Goal: Task Accomplishment & Management: Manage account settings

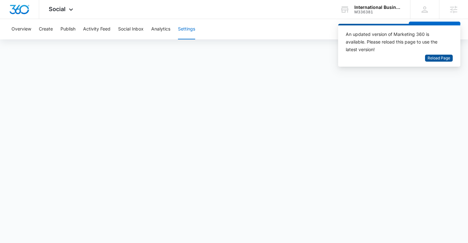
click at [445, 60] on span "Reload Page" at bounding box center [438, 58] width 23 height 6
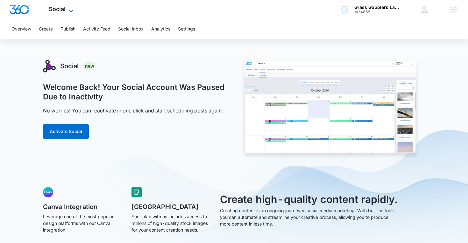
click at [74, 12] on icon at bounding box center [71, 11] width 8 height 8
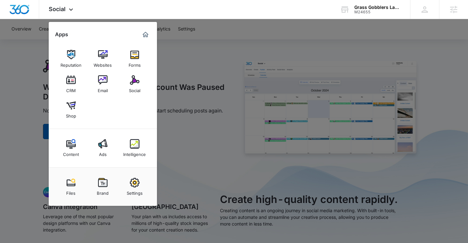
click at [212, 68] on div at bounding box center [234, 121] width 468 height 243
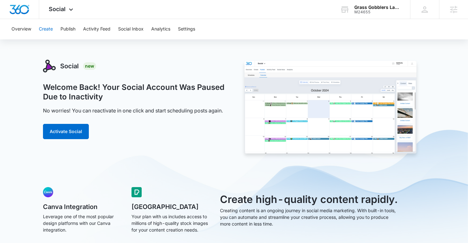
click at [44, 34] on button "Create" at bounding box center [46, 29] width 14 height 20
click at [71, 127] on button "Activate Social" at bounding box center [66, 131] width 46 height 15
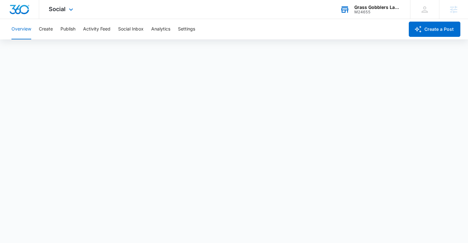
click at [356, 17] on div "Grass Gobblers Lawn Care &amp Landscaping M24655 Your Accounts View All" at bounding box center [370, 9] width 80 height 19
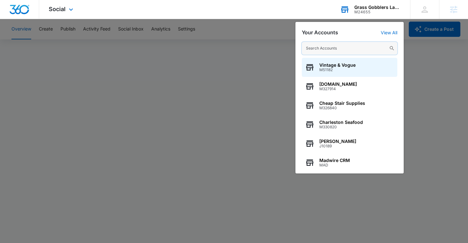
paste input "M336381"
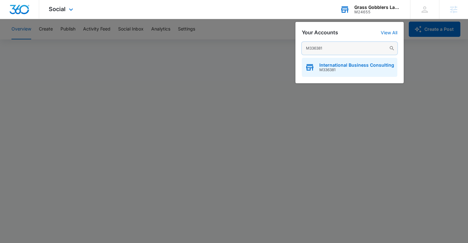
type input "M336381"
click at [353, 73] on div "International Business Consulting M336381" at bounding box center [349, 67] width 95 height 19
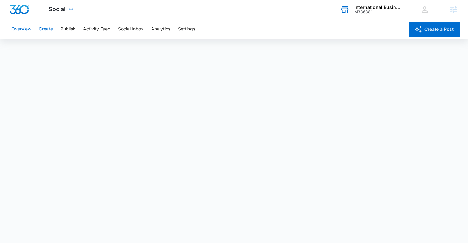
click at [46, 36] on button "Create" at bounding box center [46, 29] width 14 height 20
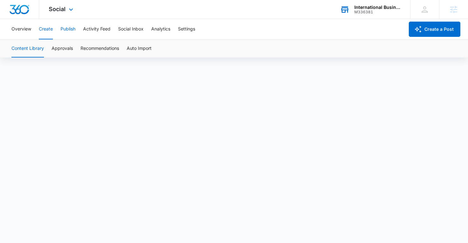
click at [69, 29] on button "Publish" at bounding box center [67, 29] width 15 height 20
click at [58, 46] on button "Schedules" at bounding box center [49, 49] width 22 height 18
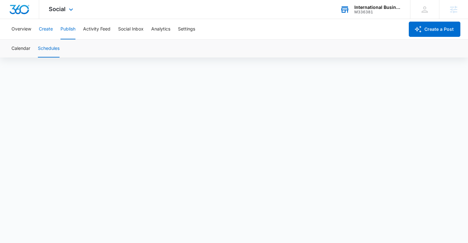
click at [48, 30] on button "Create" at bounding box center [46, 29] width 14 height 20
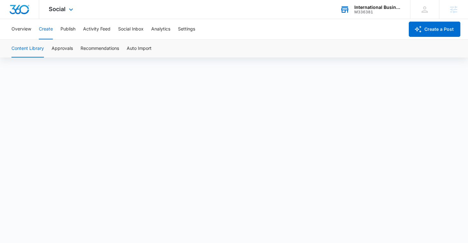
scroll to position [4, 0]
click at [66, 34] on button "Publish" at bounding box center [67, 29] width 15 height 20
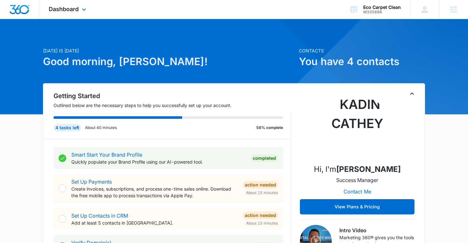
click at [78, 14] on div "Dashboard Apps Reputation Websites Forms CRM Email Social Content Ads Intellige…" at bounding box center [68, 9] width 58 height 19
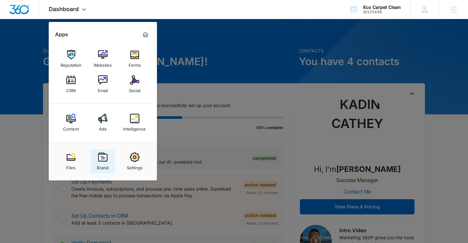
click at [103, 161] on img at bounding box center [103, 158] width 10 height 10
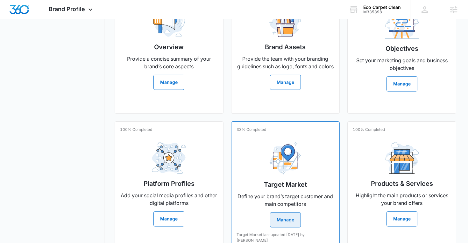
scroll to position [180, 0]
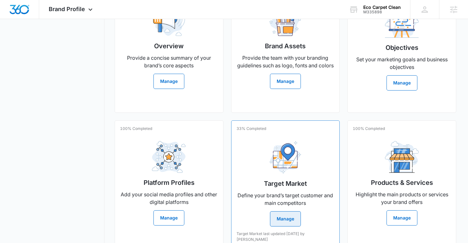
click at [235, 168] on div "33% Completed Target Market Define your brand’s target customer and main compet…" at bounding box center [285, 185] width 109 height 128
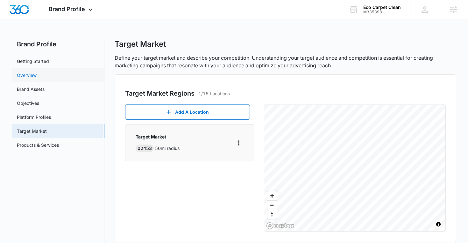
click at [37, 72] on link "Overview" at bounding box center [27, 75] width 20 height 7
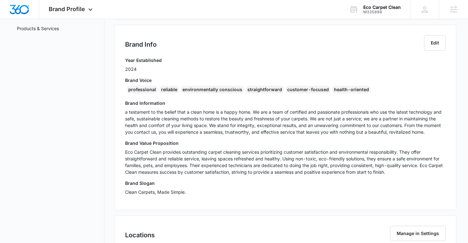
scroll to position [139, 0]
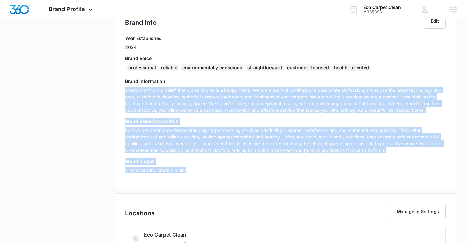
drag, startPoint x: 125, startPoint y: 89, endPoint x: 139, endPoint y: 176, distance: 88.4
click at [139, 176] on div "Year Established 2024 Brand Voice professional reliable environmentally conscio…" at bounding box center [285, 106] width 321 height 143
copy div "a testament to the belief that a clean home is a happy home. We are a team of c…"
click at [84, 10] on span "Brand Profile" at bounding box center [67, 9] width 36 height 7
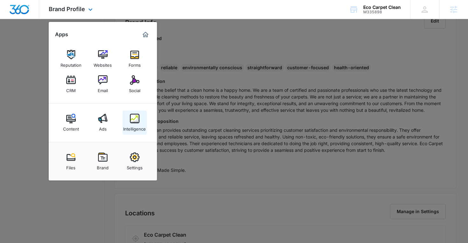
click at [127, 128] on div "Intelligence" at bounding box center [134, 127] width 23 height 8
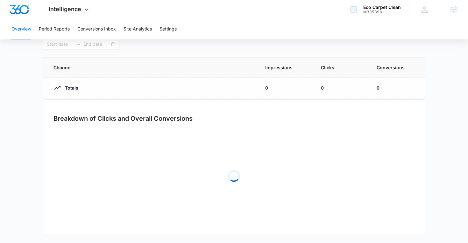
type input "08/11/2025"
type input "09/10/2025"
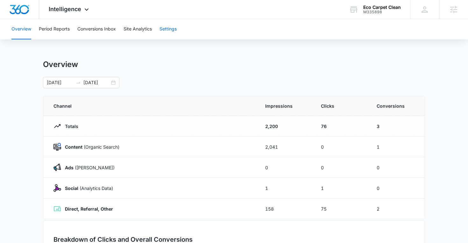
click at [164, 34] on button "Settings" at bounding box center [167, 29] width 17 height 20
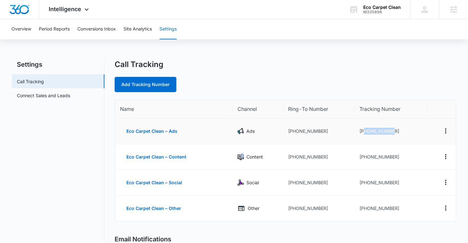
drag, startPoint x: 364, startPoint y: 131, endPoint x: 405, endPoint y: 131, distance: 41.1
click at [405, 131] on td "+16172219065" at bounding box center [390, 132] width 73 height 26
copy td "6172219065"
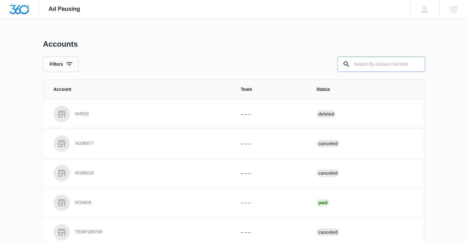
click at [380, 70] on input "text" at bounding box center [381, 64] width 88 height 15
paste input "M335898"
type input "M335898"
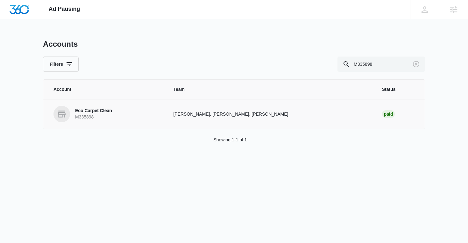
click at [129, 111] on link "Eco Carpet Clean M335898" at bounding box center [105, 114] width 104 height 17
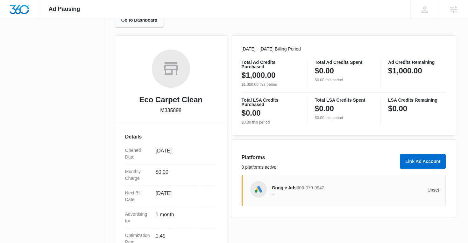
scroll to position [73, 0]
